Goal: Obtain resource: Obtain resource

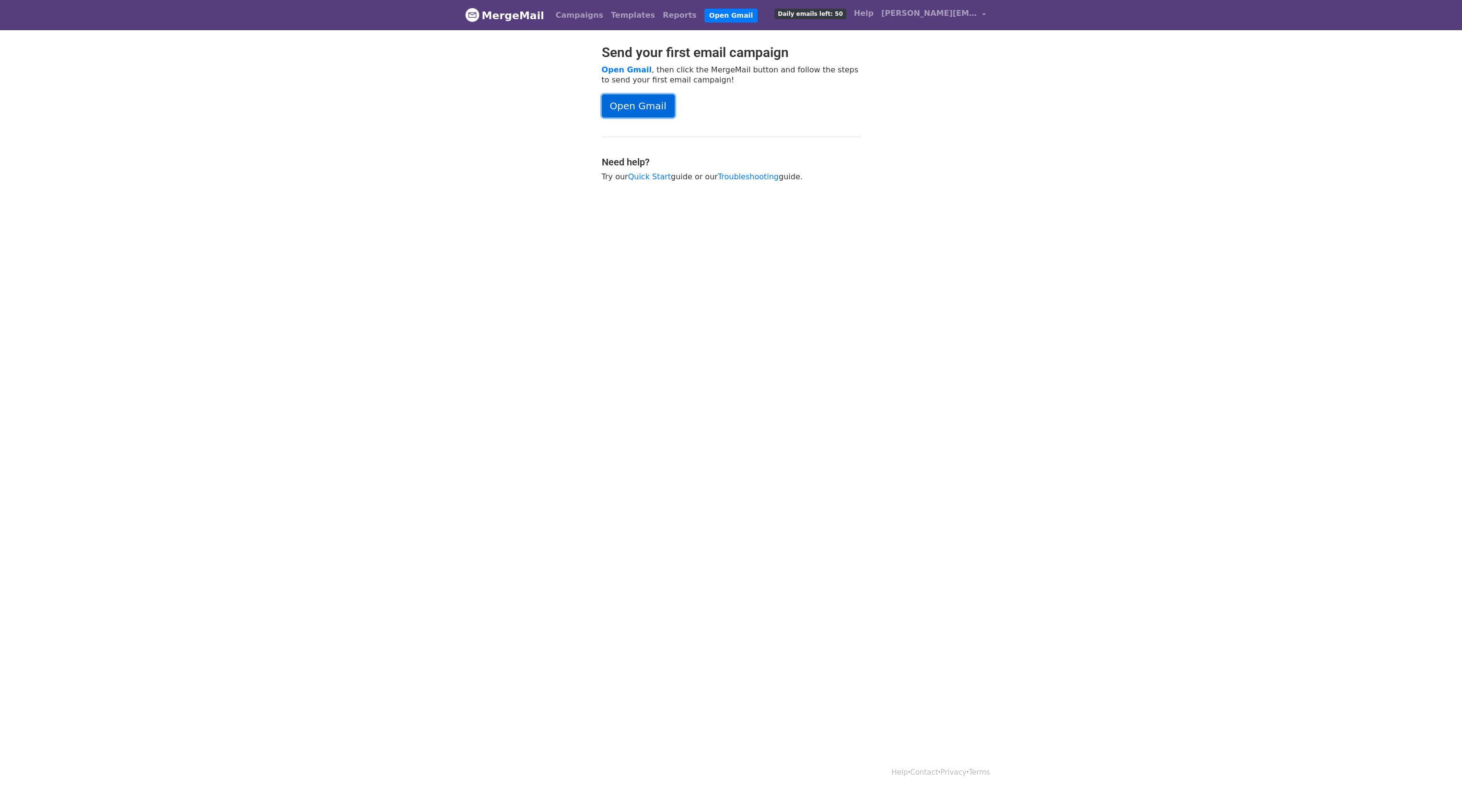
click at [642, 105] on link "Open Gmail" at bounding box center [638, 105] width 73 height 23
click at [607, 13] on link "Templates" at bounding box center [633, 15] width 52 height 19
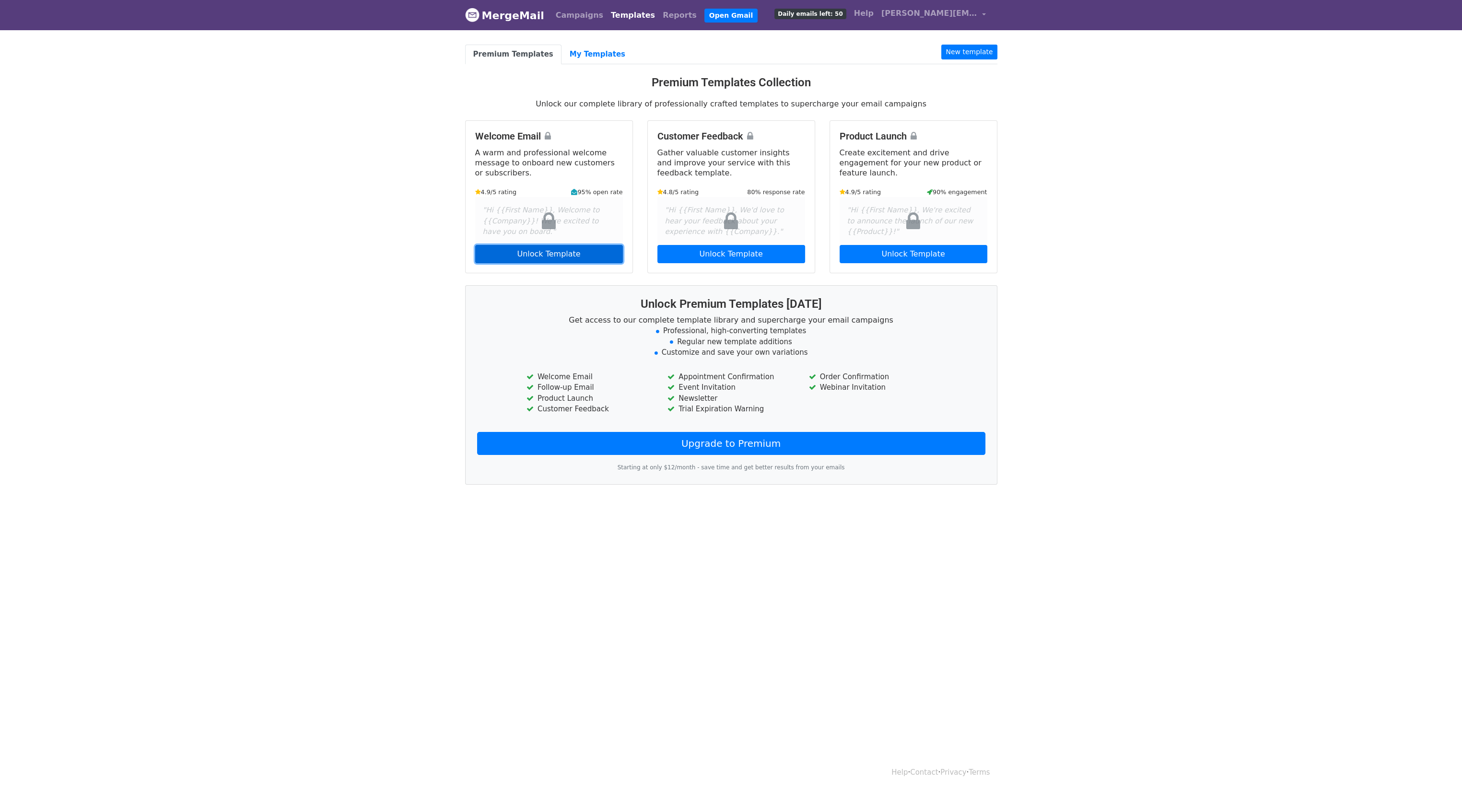
click at [571, 250] on link "Unlock Template" at bounding box center [549, 254] width 148 height 18
